Goal: Find specific page/section: Find specific page/section

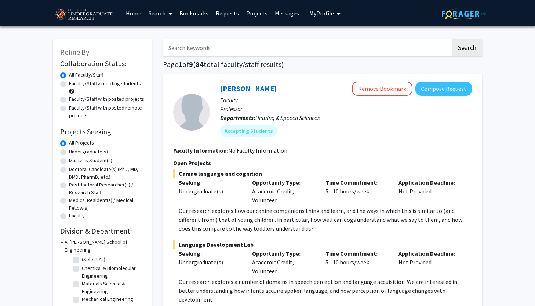
click at [196, 14] on link "Bookmarks" at bounding box center [194, 13] width 36 height 26
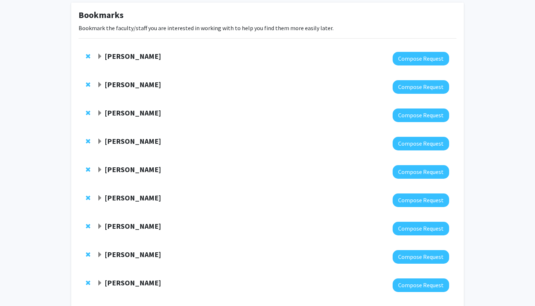
scroll to position [38, 0]
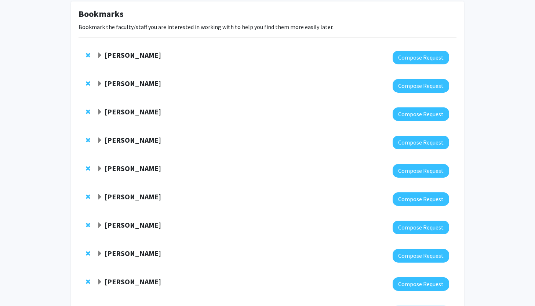
click at [98, 170] on span "Expand Jeffery Klauda Bookmark" at bounding box center [100, 169] width 6 height 6
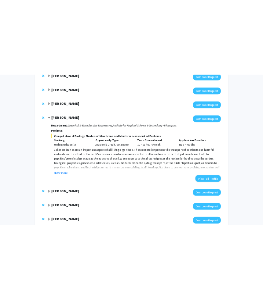
scroll to position [123, 0]
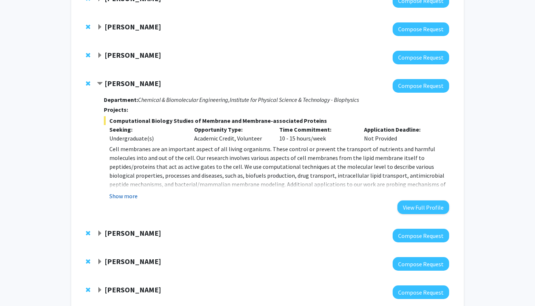
click at [124, 196] on button "Show more" at bounding box center [123, 195] width 28 height 9
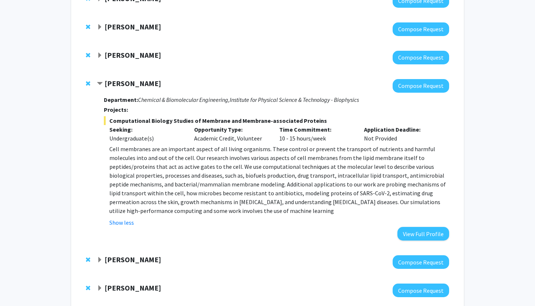
drag, startPoint x: 247, startPoint y: 209, endPoint x: 102, endPoint y: 101, distance: 181.6
click at [102, 101] on div "[PERSON_NAME] Compose Request Department: Chemical & Biomolecular Engineering, …" at bounding box center [273, 159] width 353 height 161
copy div "Department: Chemical & Biomolecular Engineering, Institute for Physical Science…"
click at [235, 88] on div "[PERSON_NAME]" at bounding box center [176, 83] width 159 height 9
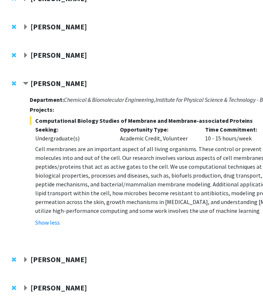
scroll to position [123, 39]
